Goal: Navigation & Orientation: Find specific page/section

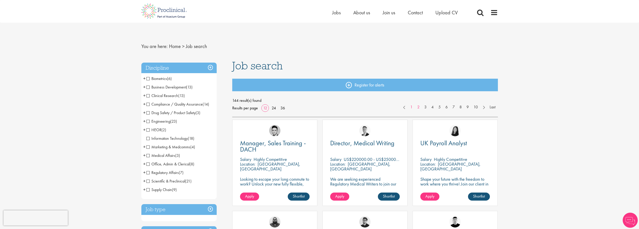
click at [412, 106] on link "1" at bounding box center [411, 107] width 7 height 6
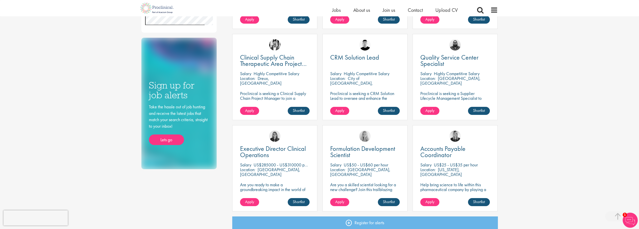
scroll to position [334, 0]
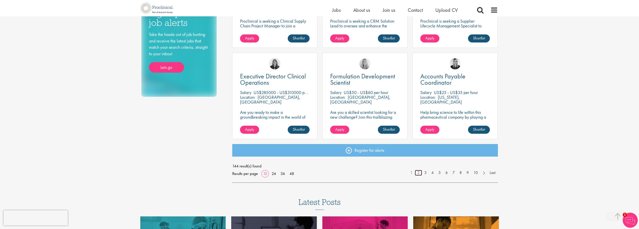
click at [419, 173] on link "2" at bounding box center [418, 173] width 7 height 6
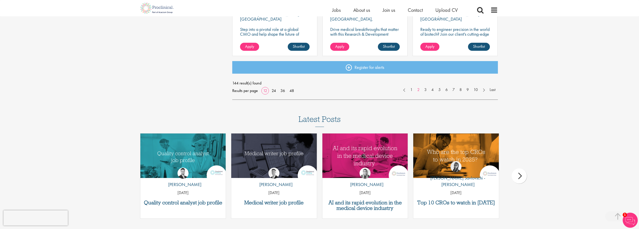
scroll to position [427, 0]
